Goal: Information Seeking & Learning: Learn about a topic

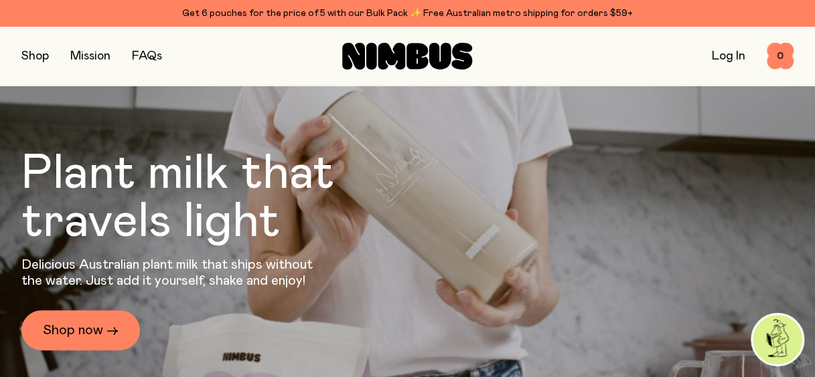
click at [157, 54] on link "FAQs" at bounding box center [147, 56] width 30 height 12
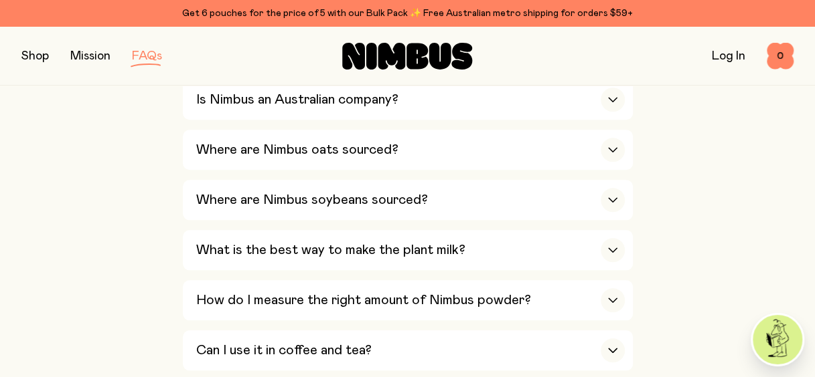
scroll to position [537, 0]
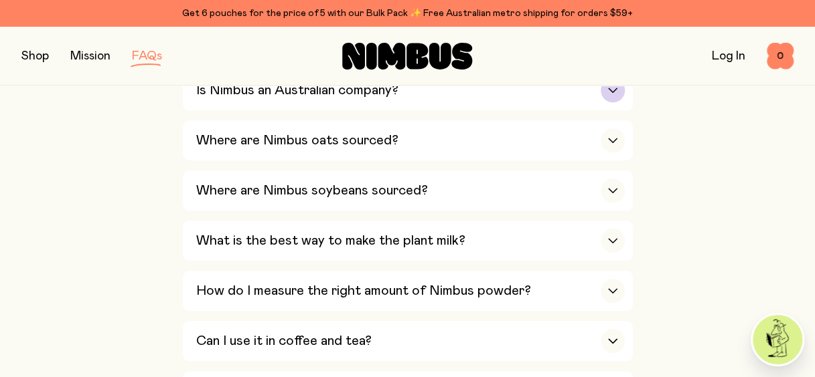
click at [619, 90] on div "button" at bounding box center [612, 90] width 24 height 24
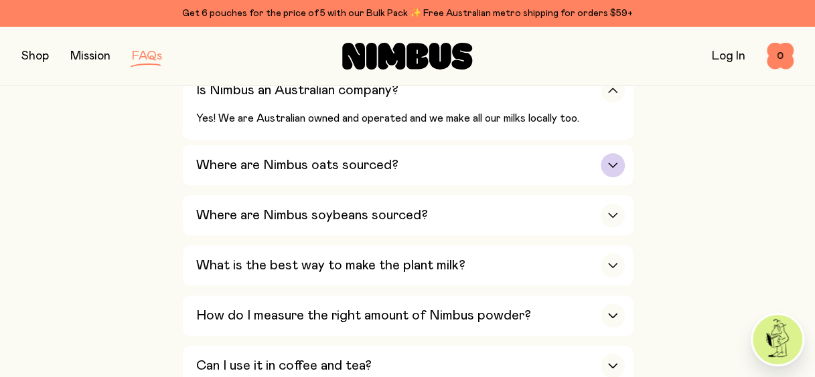
click at [614, 161] on div "button" at bounding box center [612, 165] width 24 height 24
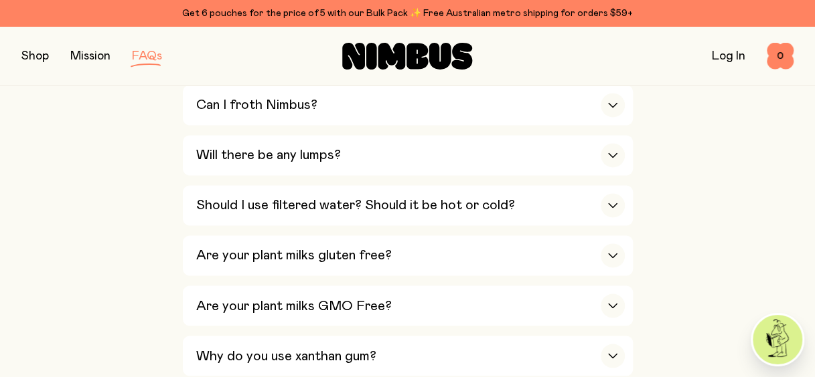
scroll to position [948, 0]
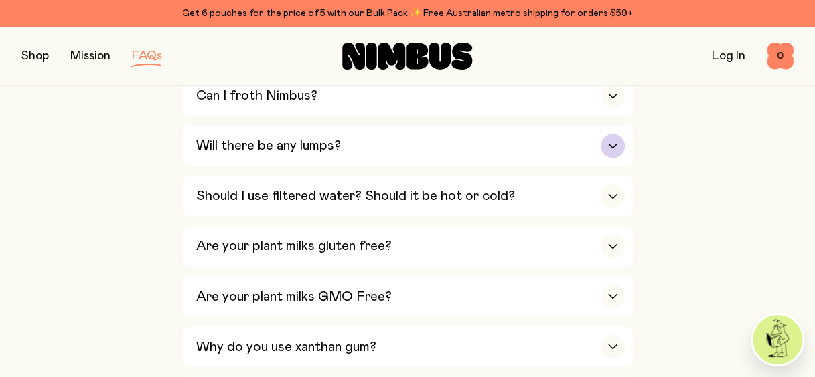
click at [604, 141] on div "button" at bounding box center [612, 146] width 24 height 24
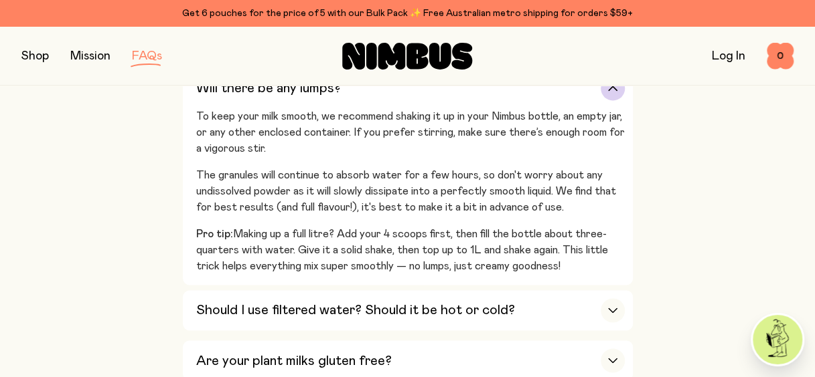
scroll to position [890, 0]
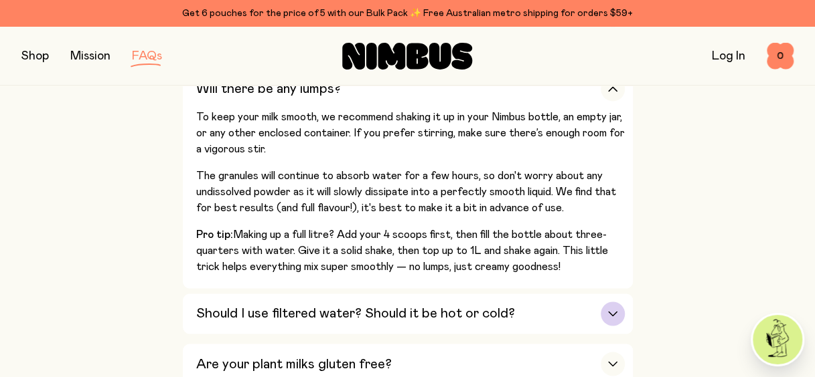
click at [607, 311] on icon "button" at bounding box center [612, 313] width 11 height 5
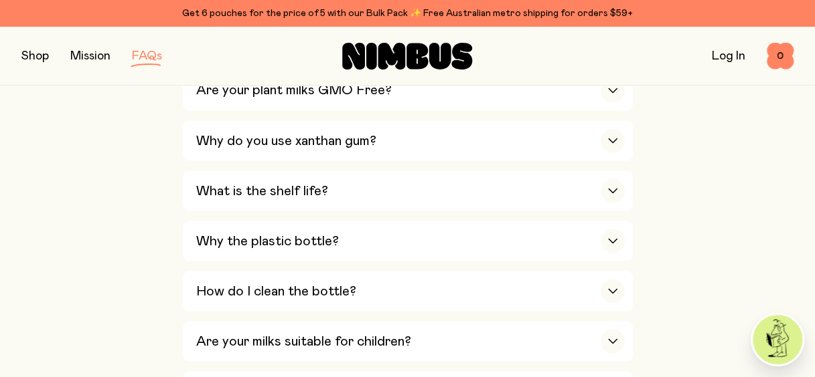
scroll to position [1098, 0]
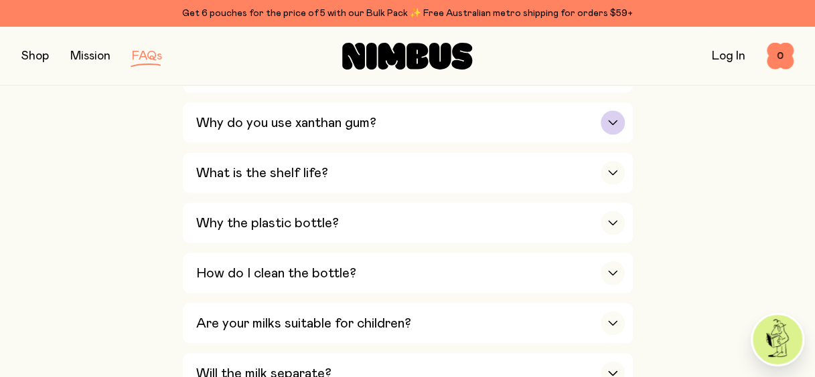
click at [623, 114] on div "button" at bounding box center [612, 122] width 24 height 24
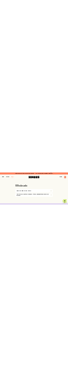
scroll to position [2638, 0]
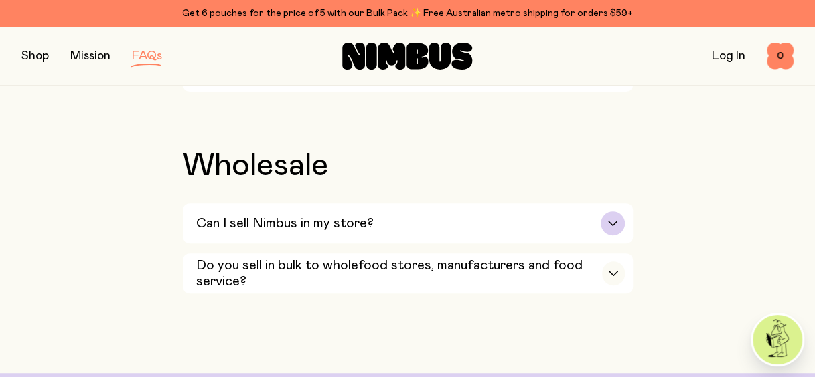
click at [616, 212] on div "button" at bounding box center [612, 224] width 24 height 24
